Goal: Find specific page/section: Find specific page/section

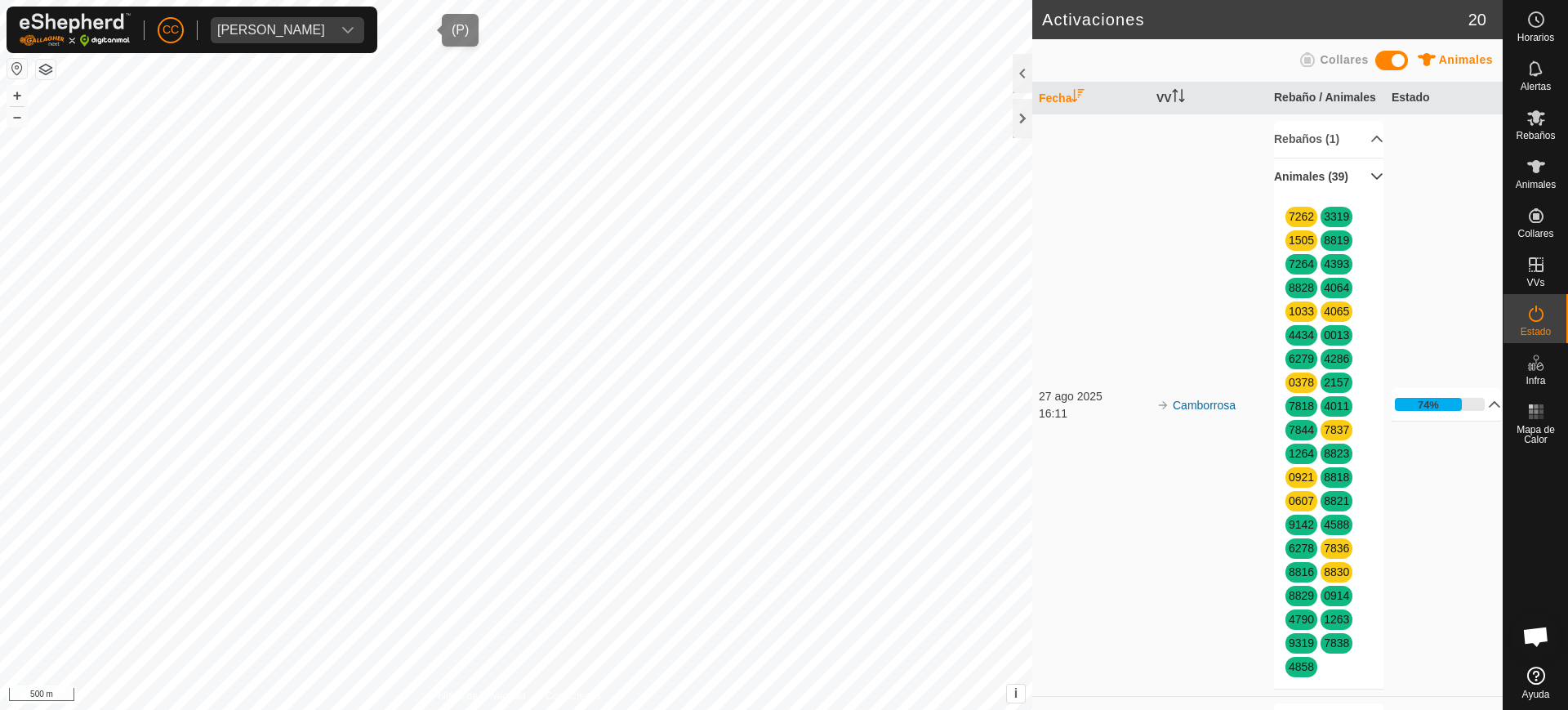
click at [331, 17] on span "[PERSON_NAME]" at bounding box center [271, 31] width 121 height 26
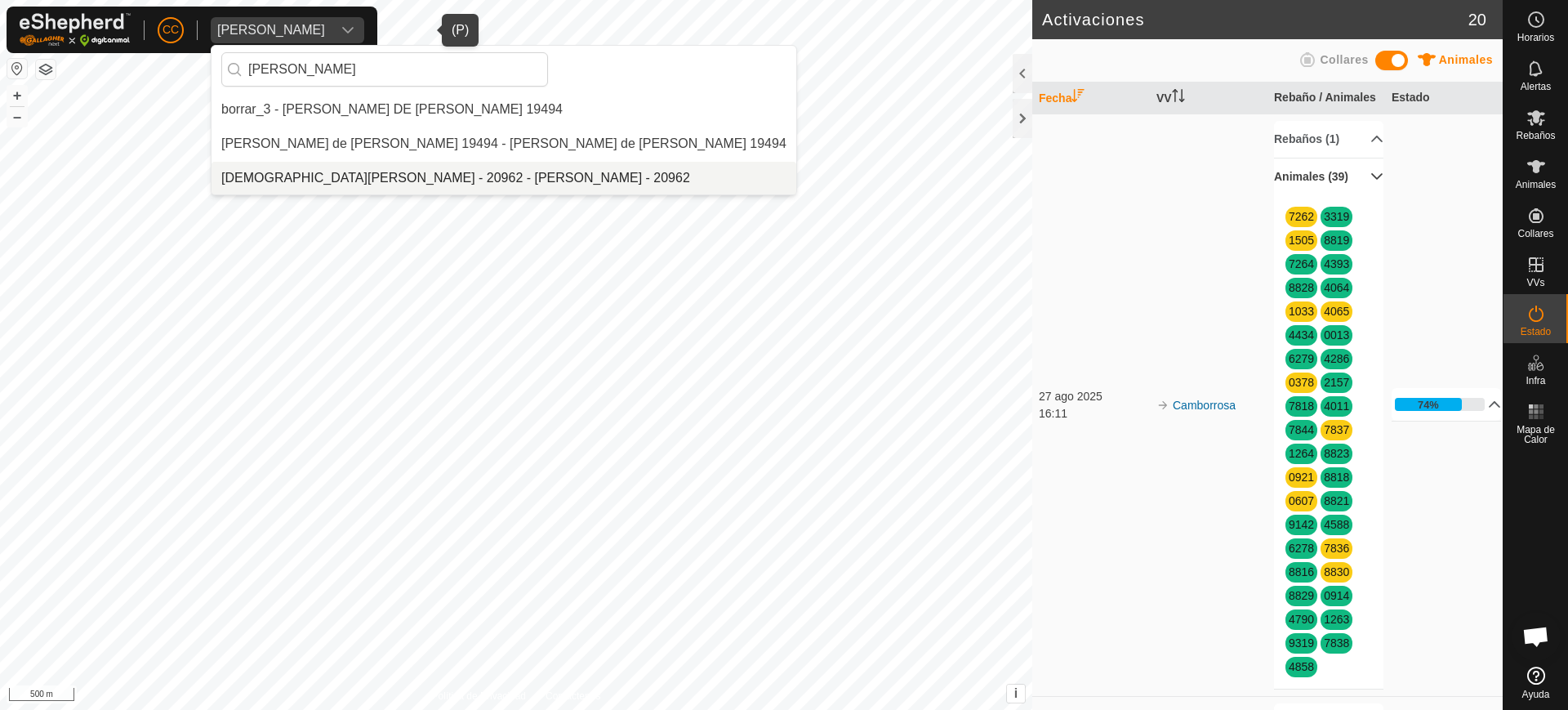
type input "[PERSON_NAME]"
click at [413, 177] on li "[DEMOGRAPHIC_DATA][PERSON_NAME] - 20962 - [PERSON_NAME] - 20962" at bounding box center [504, 179] width 585 height 33
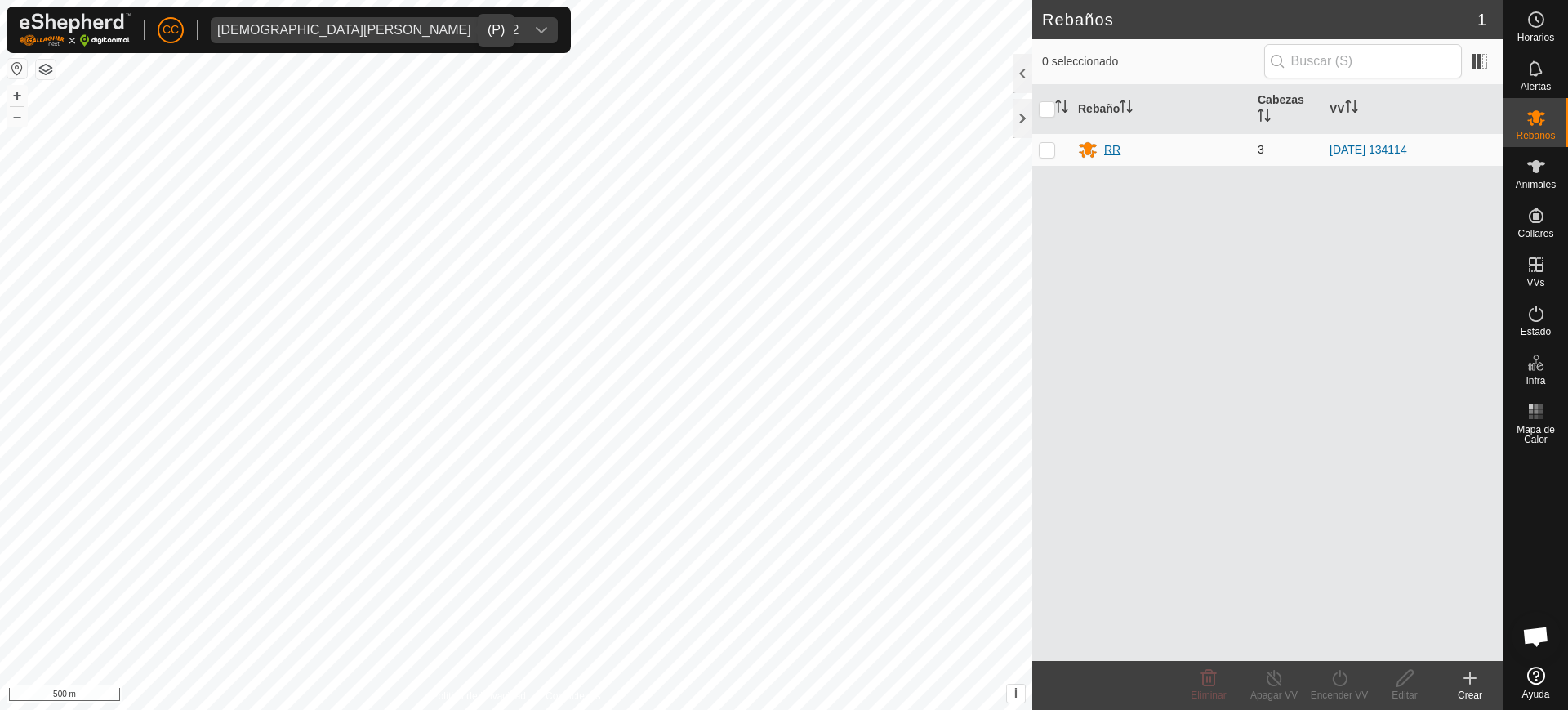
click at [1097, 150] on icon at bounding box center [1088, 150] width 20 height 20
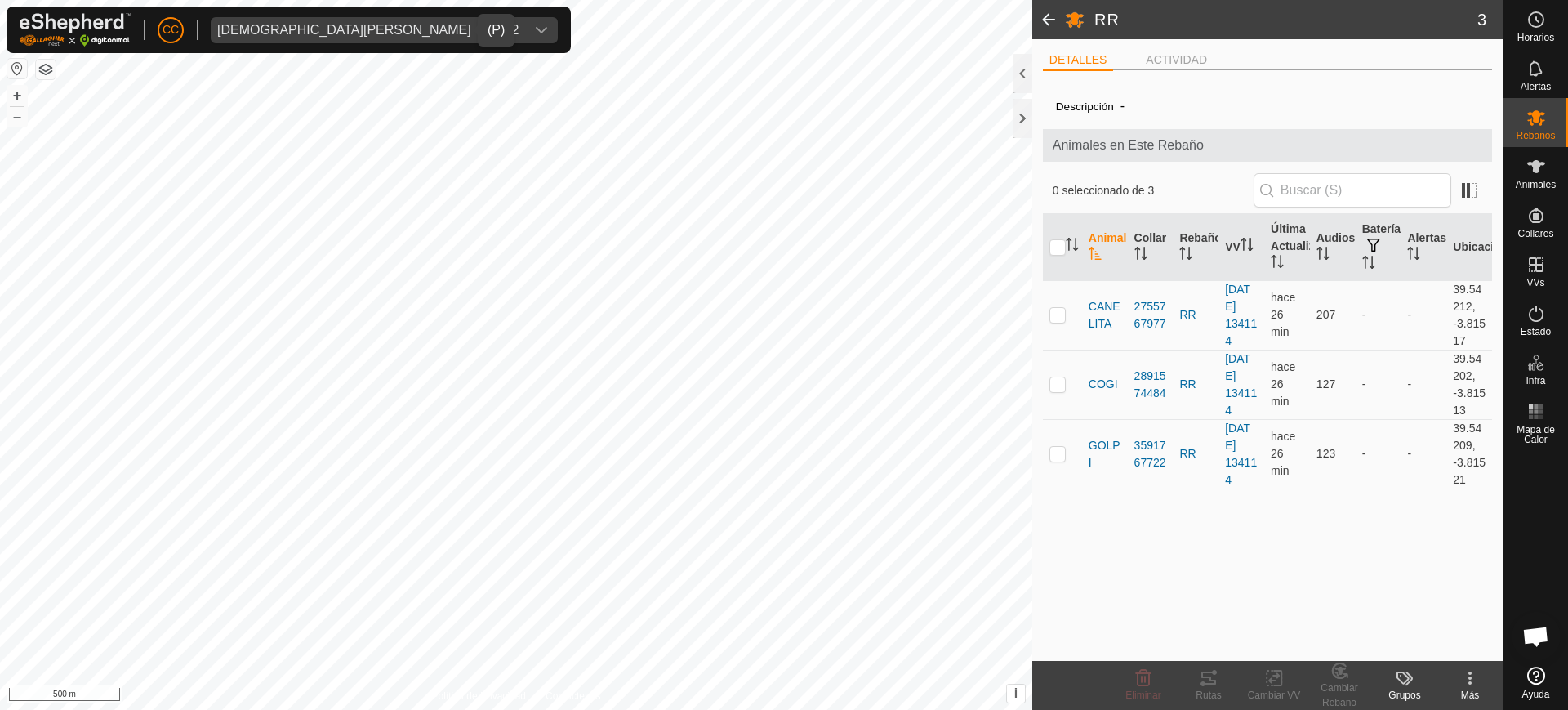
click at [1041, 241] on div "DETALLES ACTIVIDAD Descripción - Animales en Este Rebaño 0 seleccionado de 3 An…" at bounding box center [1267, 350] width 470 height 622
click at [1056, 250] on input "checkbox" at bounding box center [1058, 248] width 17 height 17
checkbox input "true"
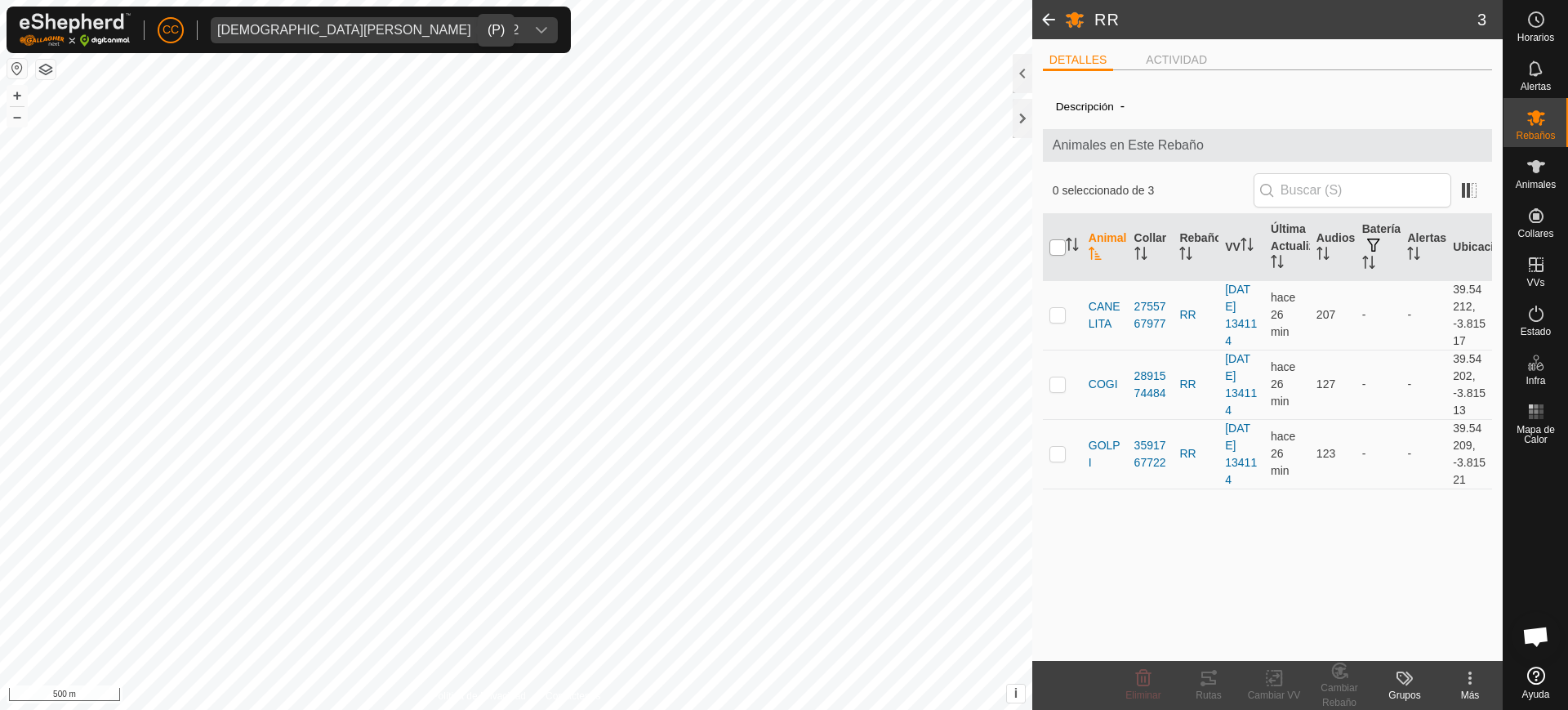
checkbox input "true"
click at [1213, 691] on div "Rutas" at bounding box center [1208, 695] width 65 height 15
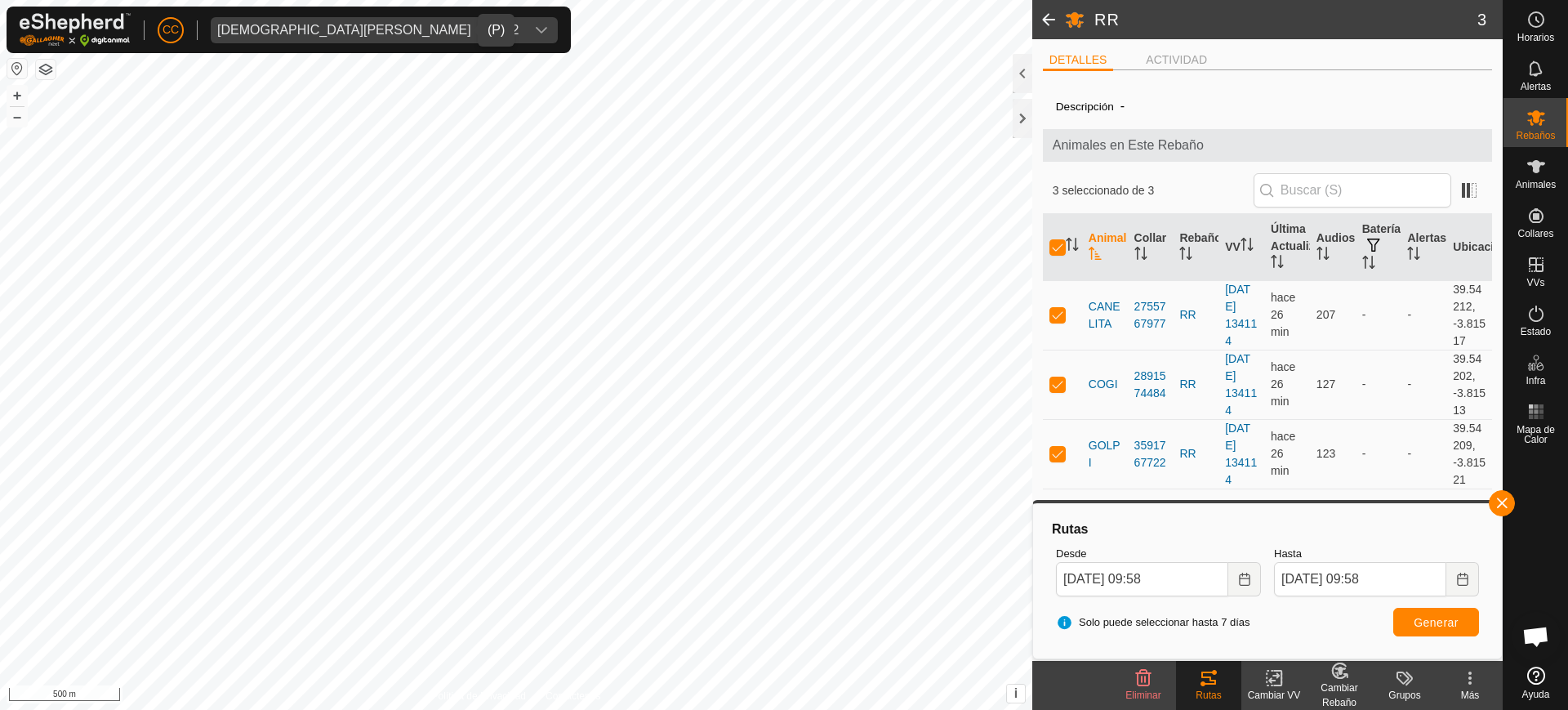
click at [14, 65] on button "button" at bounding box center [17, 69] width 20 height 20
click at [1476, 192] on span at bounding box center [1470, 190] width 26 height 26
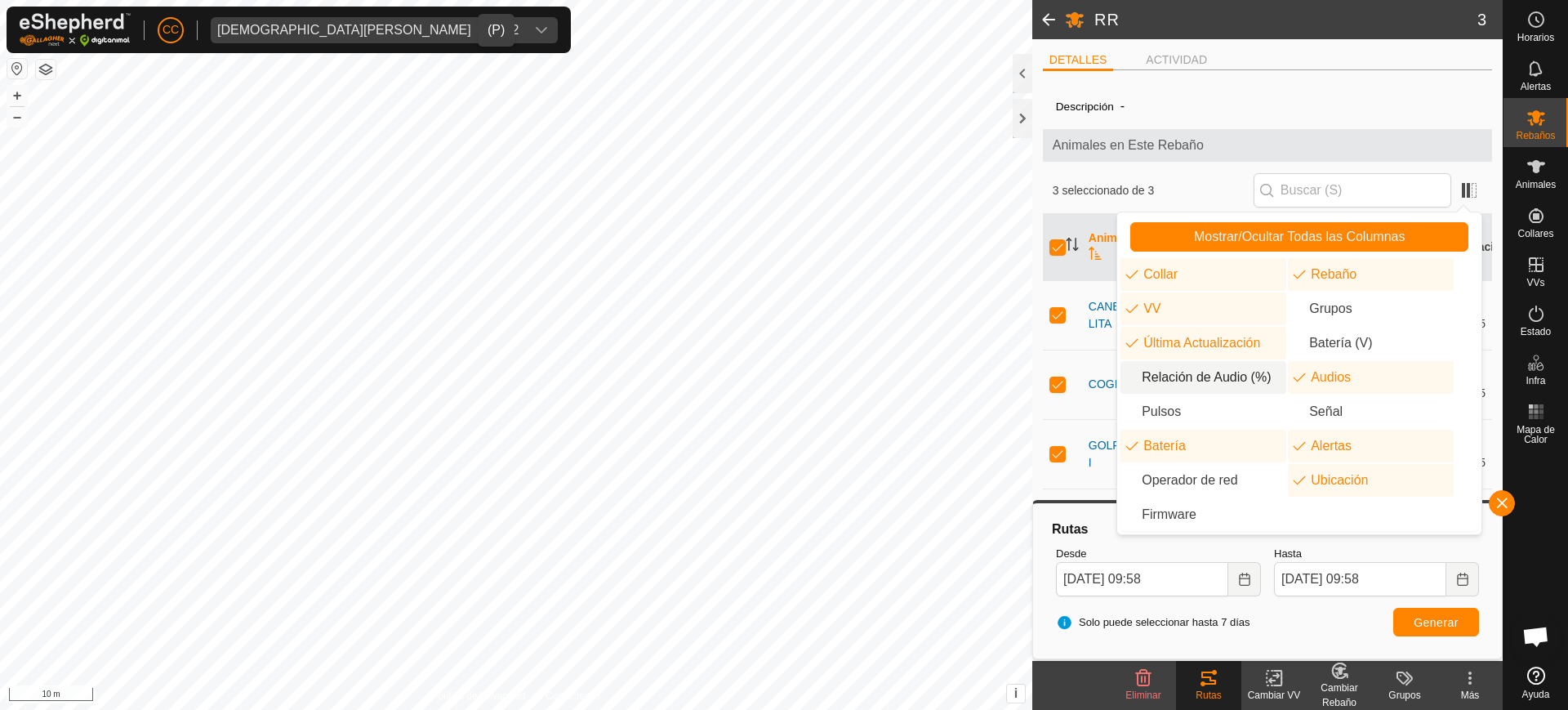
click at [1213, 381] on li "Relación de Audio (%)" at bounding box center [1203, 378] width 166 height 33
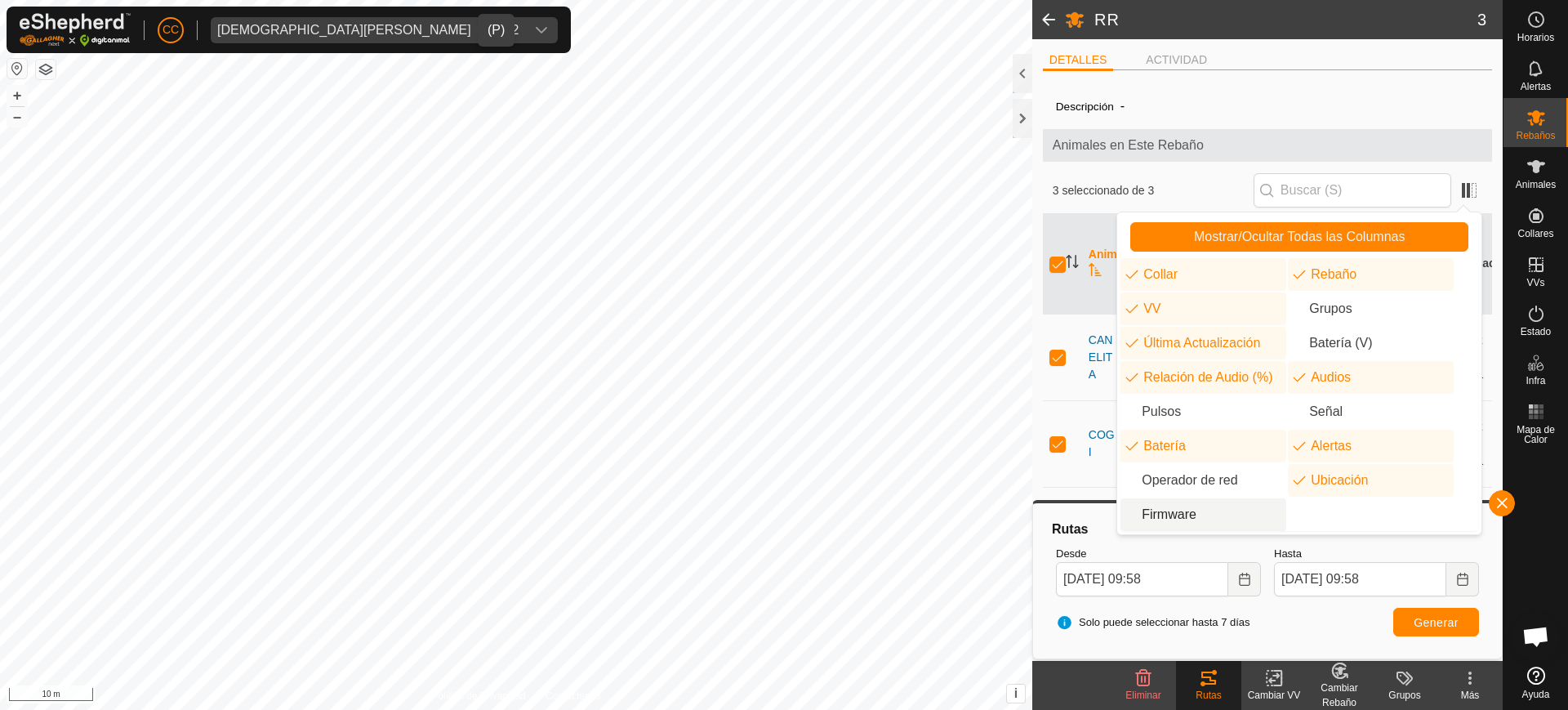
click at [1323, 543] on div "Hasta [DATE] 09:58" at bounding box center [1377, 570] width 218 height 64
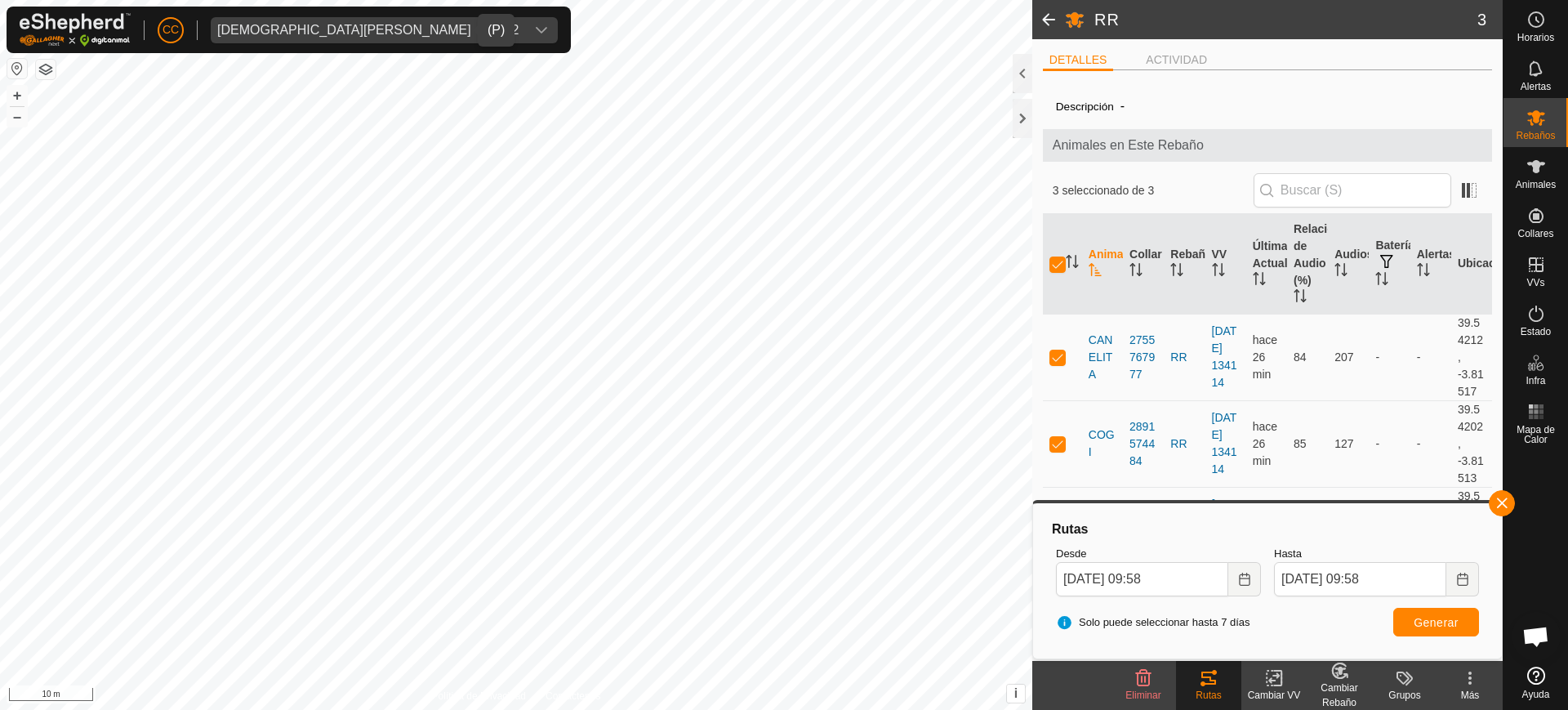
click at [1042, 12] on span at bounding box center [1049, 19] width 33 height 39
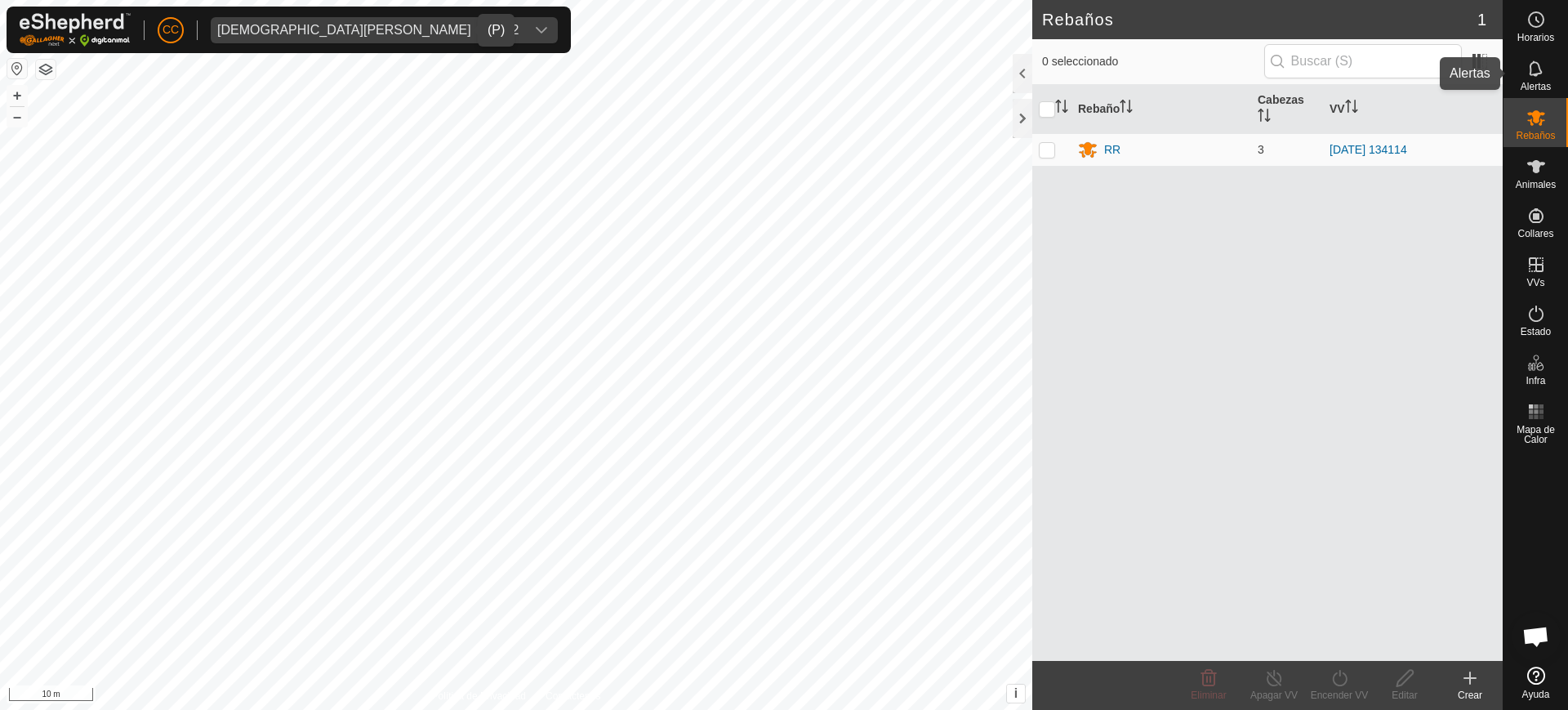
click at [1552, 78] on div "Alertas" at bounding box center [1536, 73] width 64 height 49
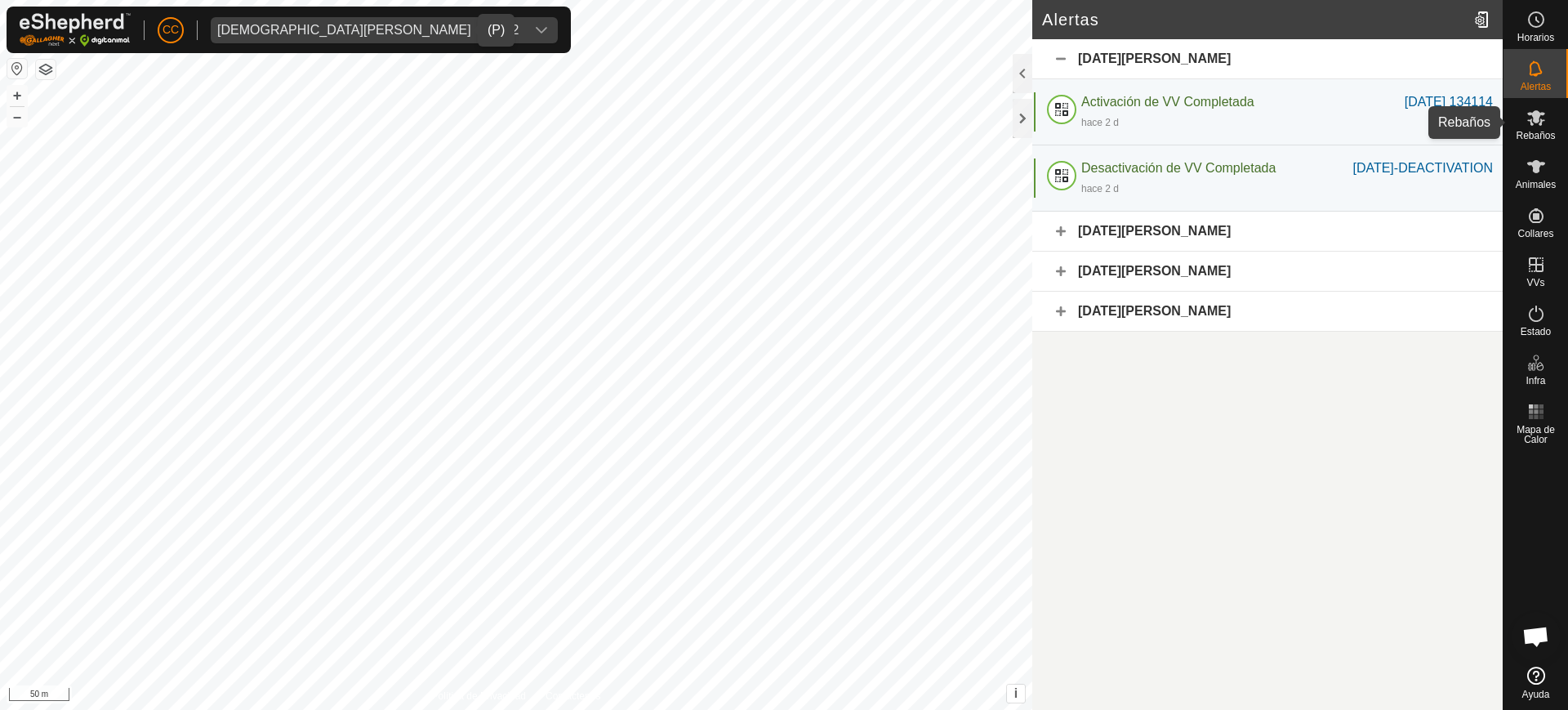
click at [1544, 126] on icon at bounding box center [1537, 117] width 20 height 20
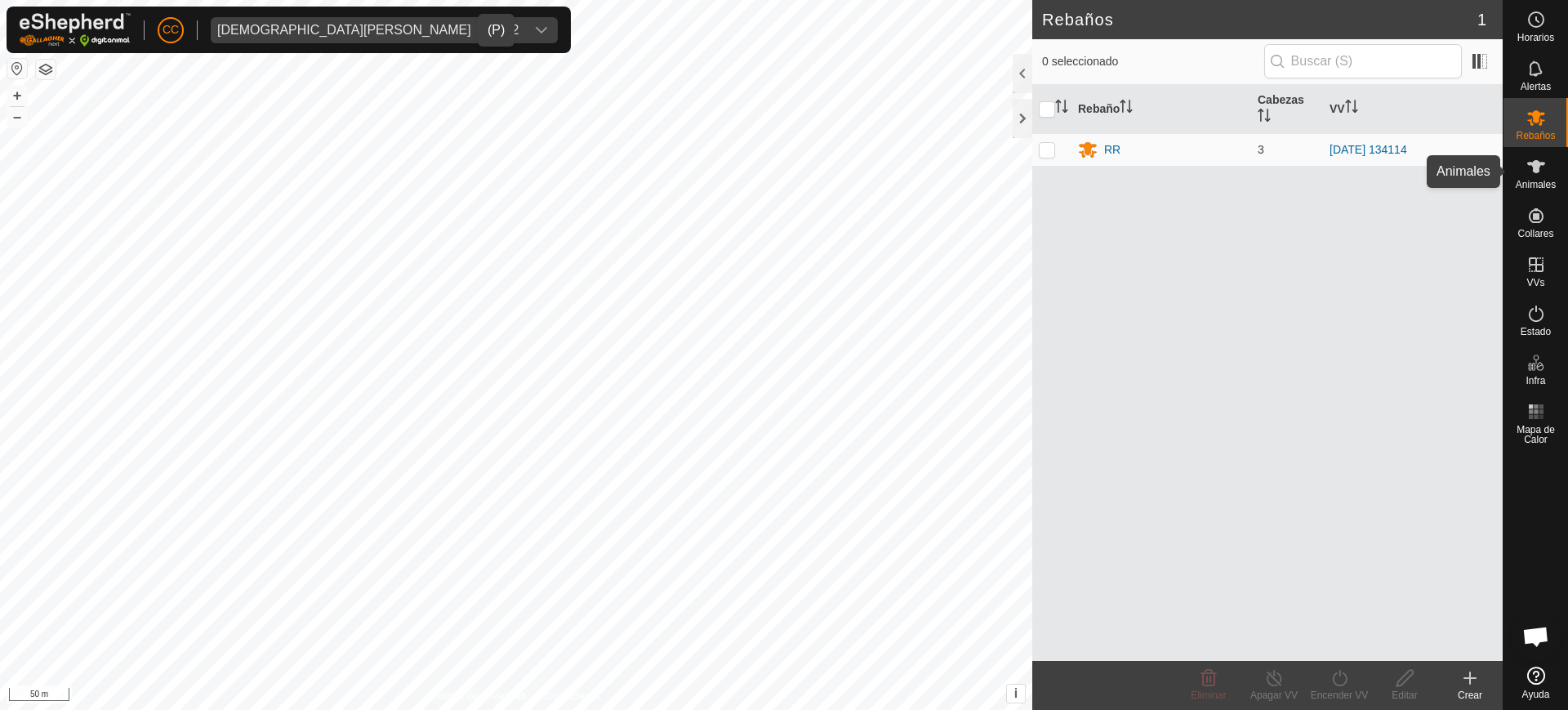
click at [1542, 172] on icon at bounding box center [1537, 167] width 20 height 20
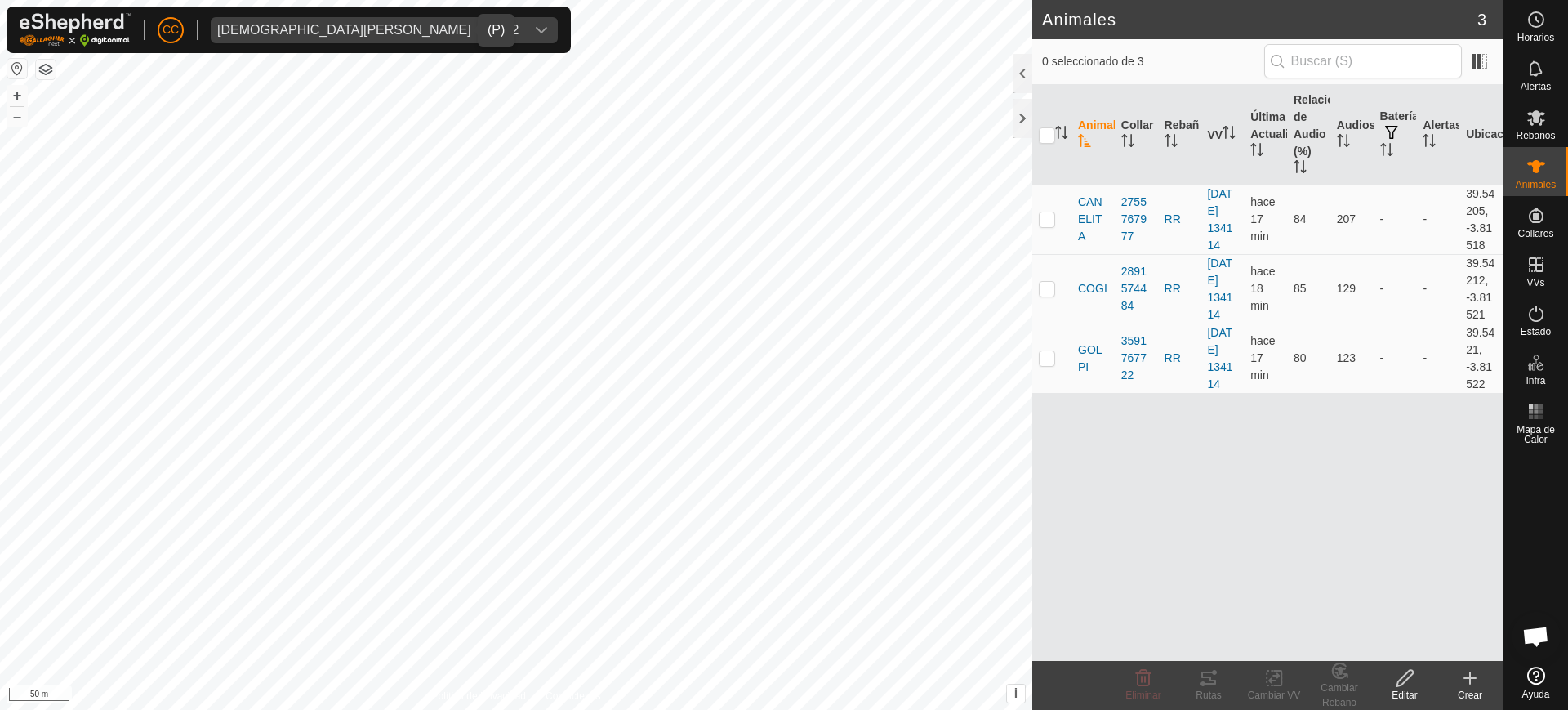
click at [327, 21] on span "[DEMOGRAPHIC_DATA][PERSON_NAME] - 20962" at bounding box center [368, 31] width 314 height 26
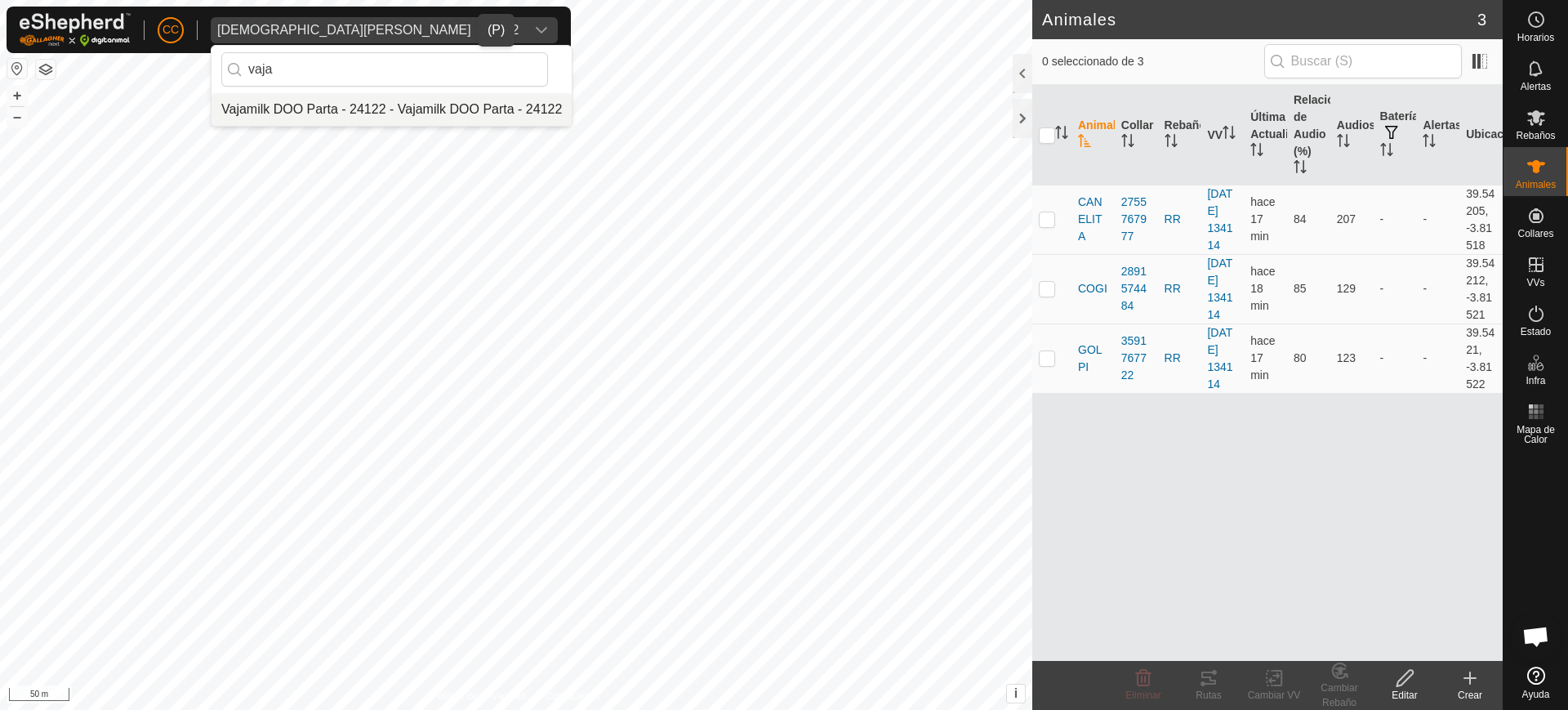
type input "vaja"
click at [329, 107] on li "Vajamilk DOO Parta - 24122 - Vajamilk DOO Parta - 24122" at bounding box center [392, 110] width 360 height 33
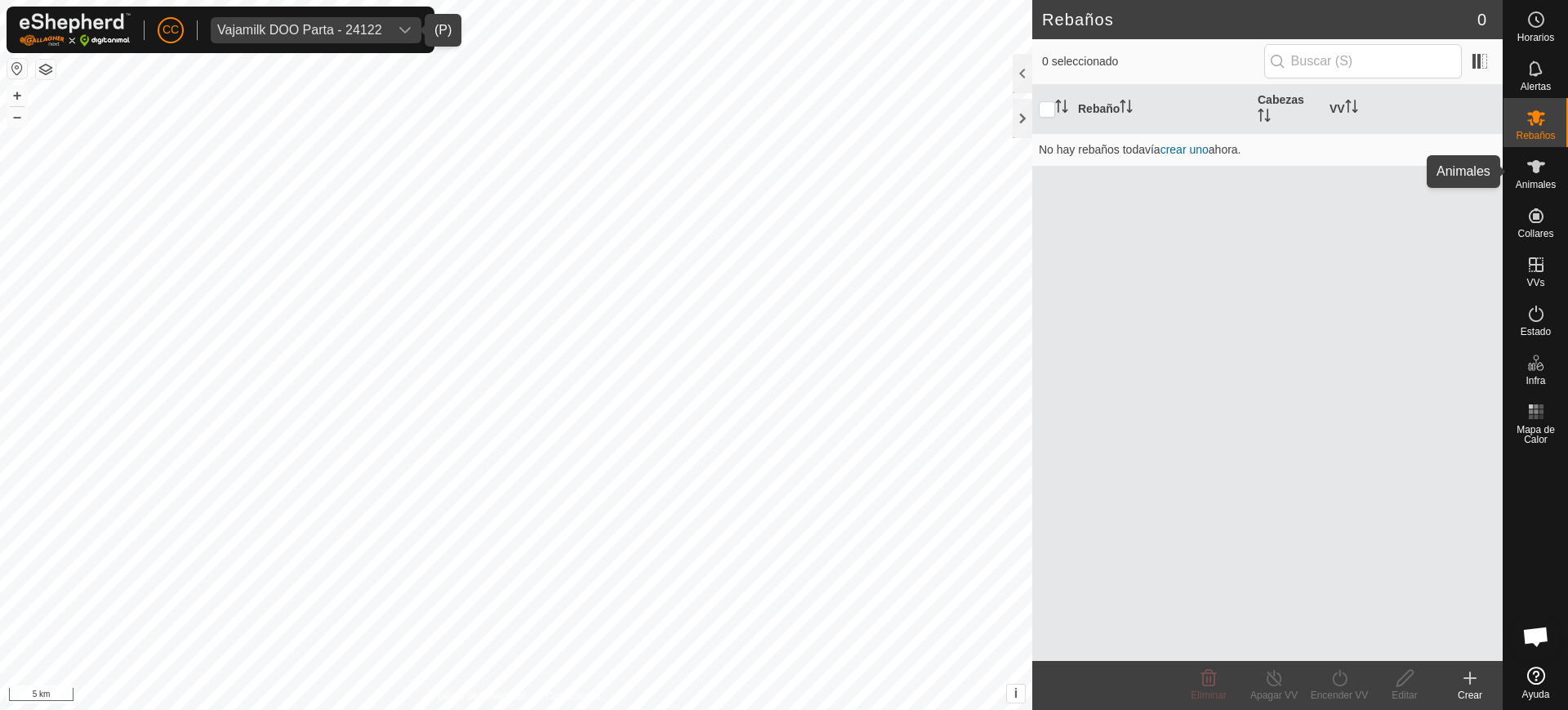
click at [1518, 156] on div "Animales" at bounding box center [1536, 171] width 64 height 49
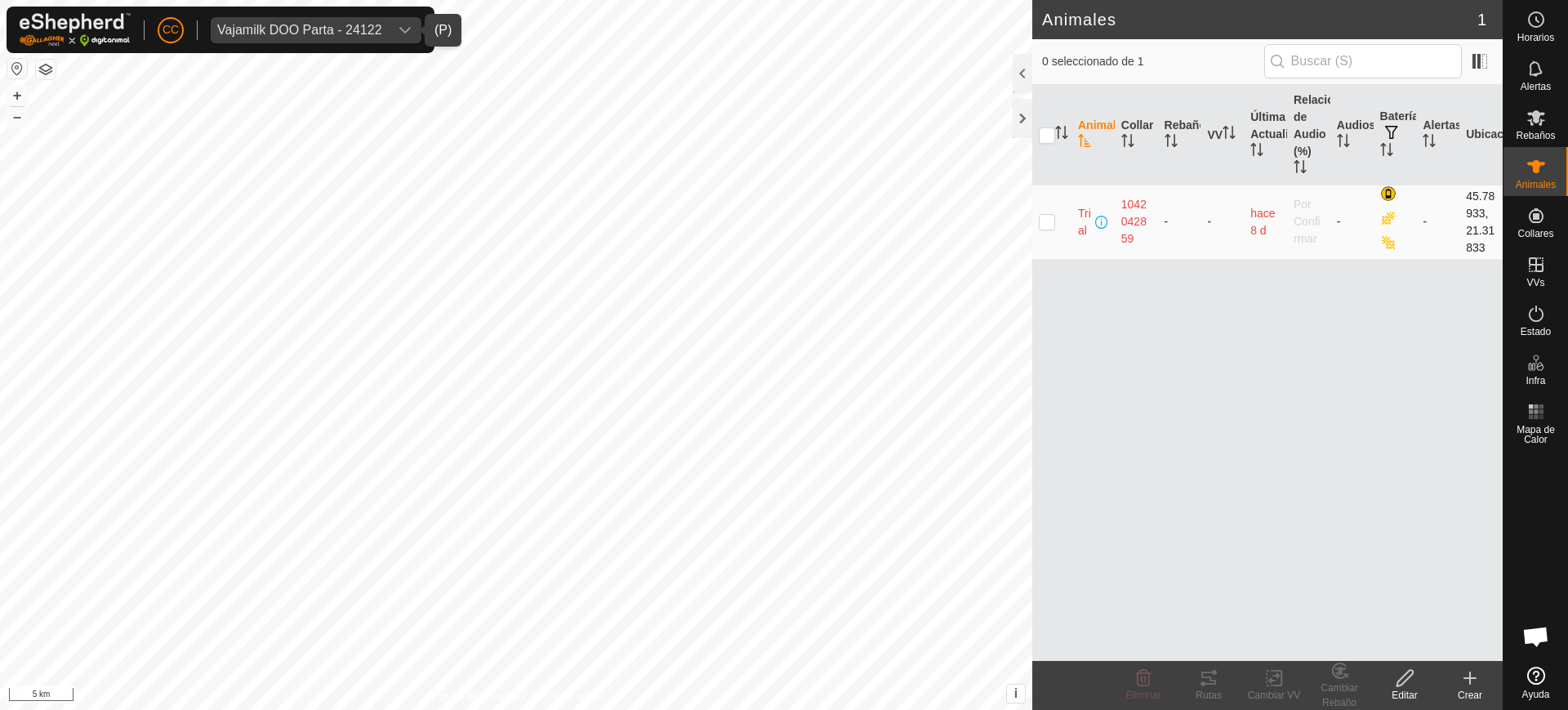
click at [1040, 219] on p-checkbox at bounding box center [1047, 222] width 17 height 13
checkbox input "true"
click at [309, 7] on div "CC Vajamilk DOO Parta - 24122" at bounding box center [221, 30] width 428 height 46
click at [303, 34] on div "Vajamilk DOO Parta - 24122" at bounding box center [300, 31] width 165 height 13
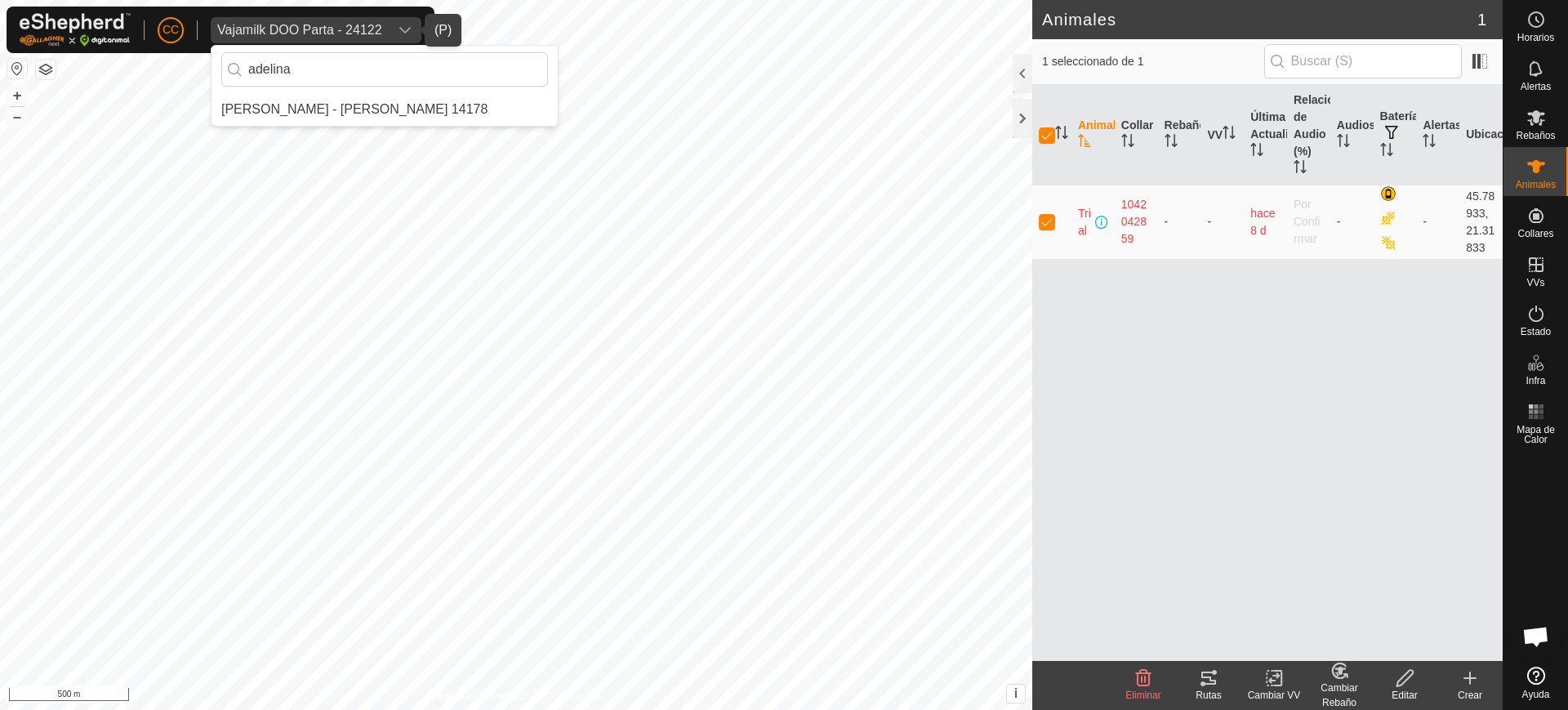
type input "adelina"
click at [348, 100] on li "[PERSON_NAME] - [PERSON_NAME] 14178" at bounding box center [384, 110] width 346 height 33
checkbox input "false"
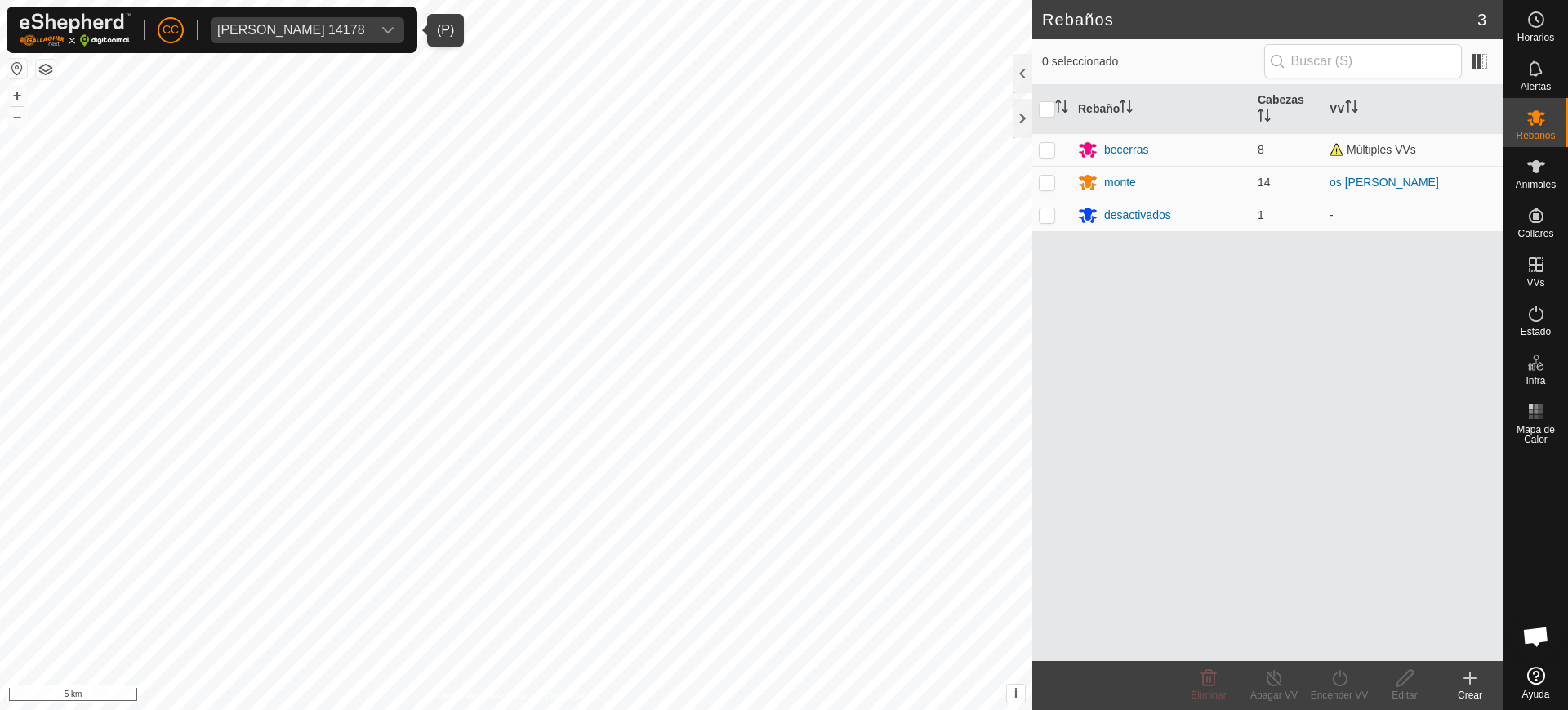
click at [284, 17] on span "[PERSON_NAME] 14178" at bounding box center [291, 31] width 161 height 26
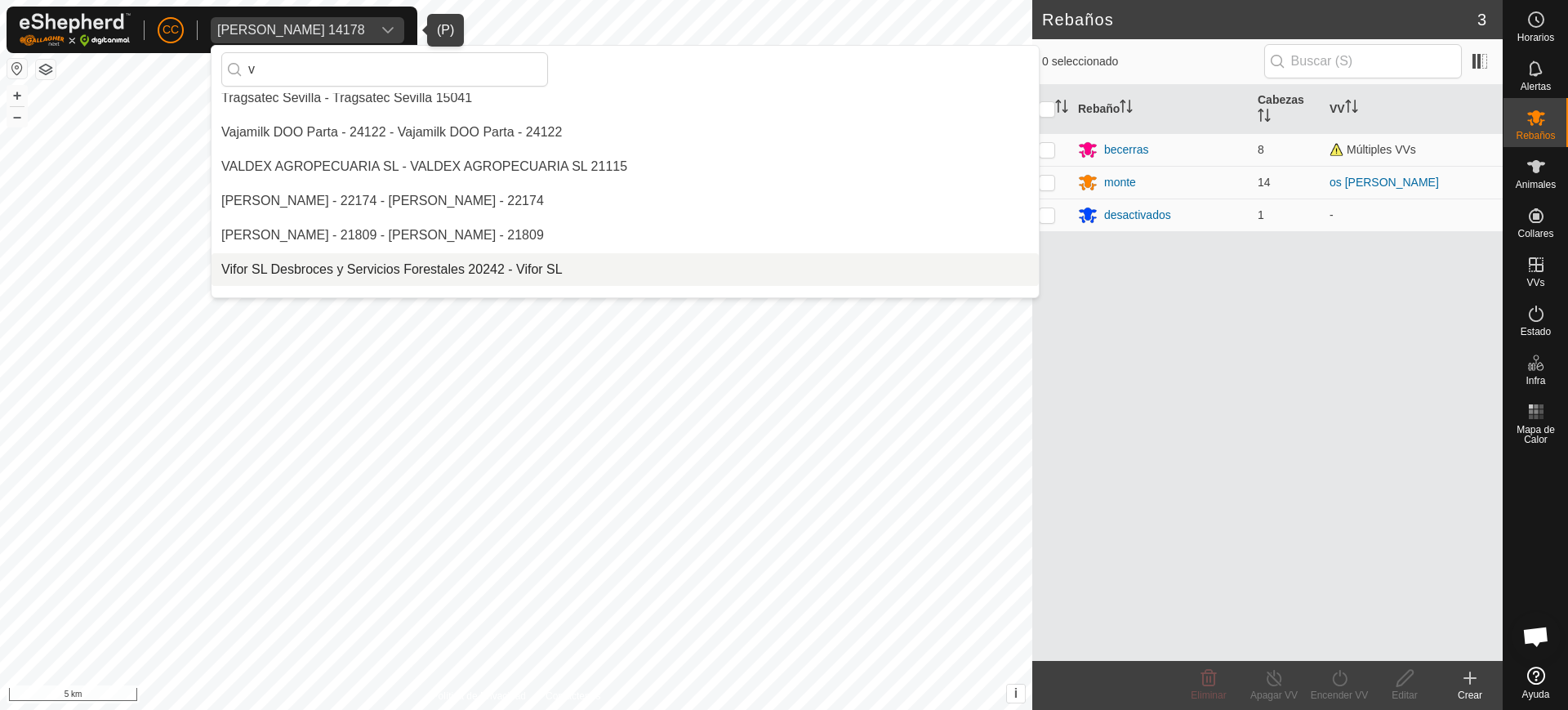
scroll to position [2480, 0]
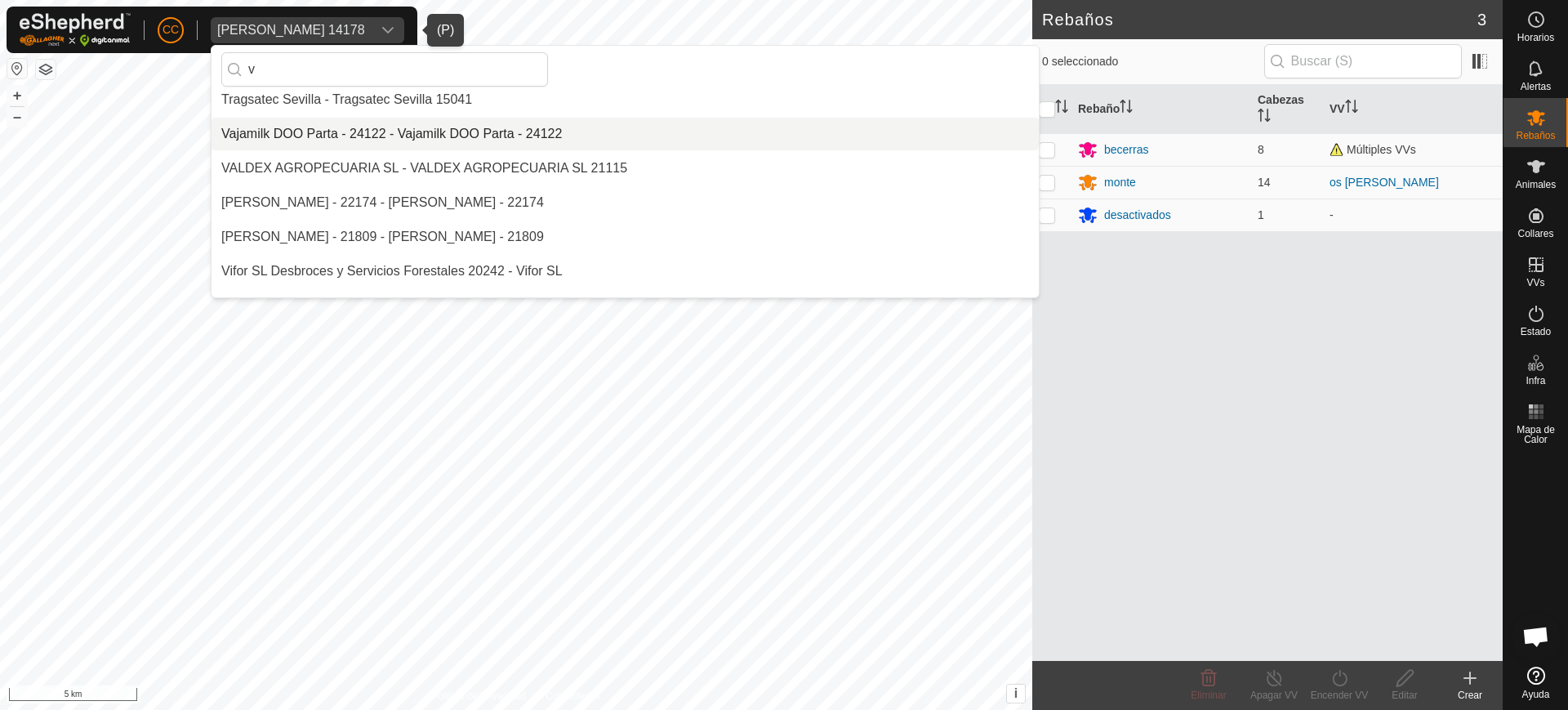
type input "v"
click at [339, 123] on li "Vajamilk DOO Parta - 24122 - Vajamilk DOO Parta - 24122" at bounding box center [625, 134] width 827 height 33
